Goal: Navigation & Orientation: Understand site structure

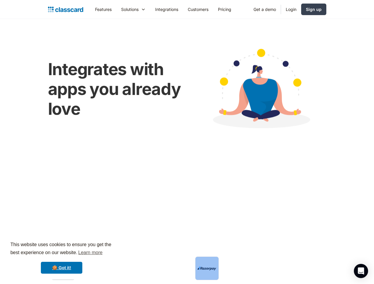
click at [195, 139] on img at bounding box center [260, 90] width 131 height 98
click at [62, 258] on div "This website uses cookies to ensure you get the best experience on our website.…" at bounding box center [62, 258] width 114 height 44
click at [208, 9] on nav "Features Resources Blog The latest industry news, updates and info. Customer st…" at bounding box center [208, 9] width 236 height 13
click at [121, 9] on div "Solutions" at bounding box center [129, 9] width 17 height 6
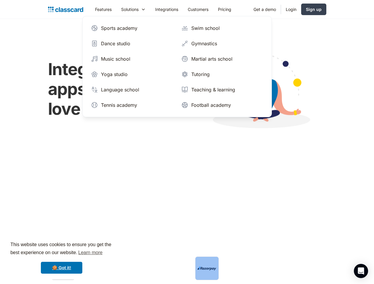
click at [361, 271] on icon "Open Intercom Messenger" at bounding box center [361, 271] width 6 height 7
